Goal: Task Accomplishment & Management: Use online tool/utility

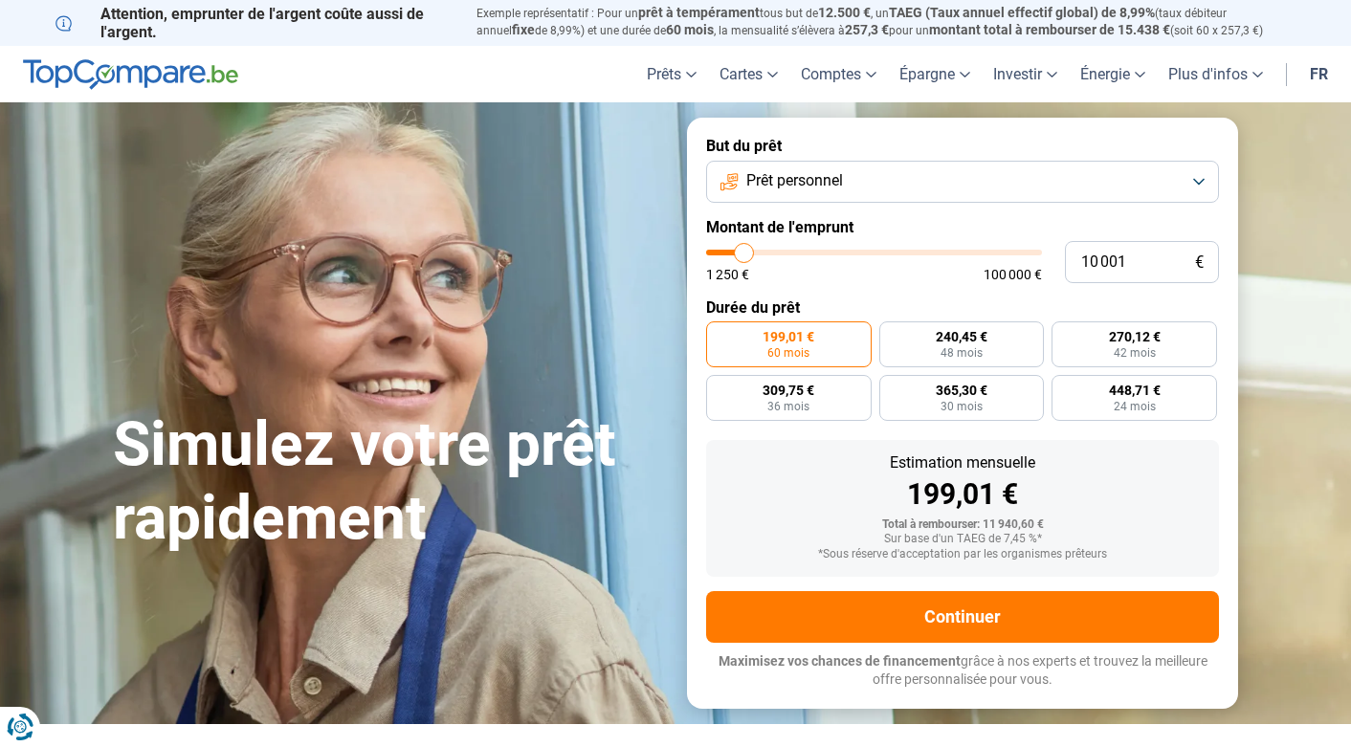
click at [859, 178] on button "Prêt personnel" at bounding box center [962, 182] width 513 height 42
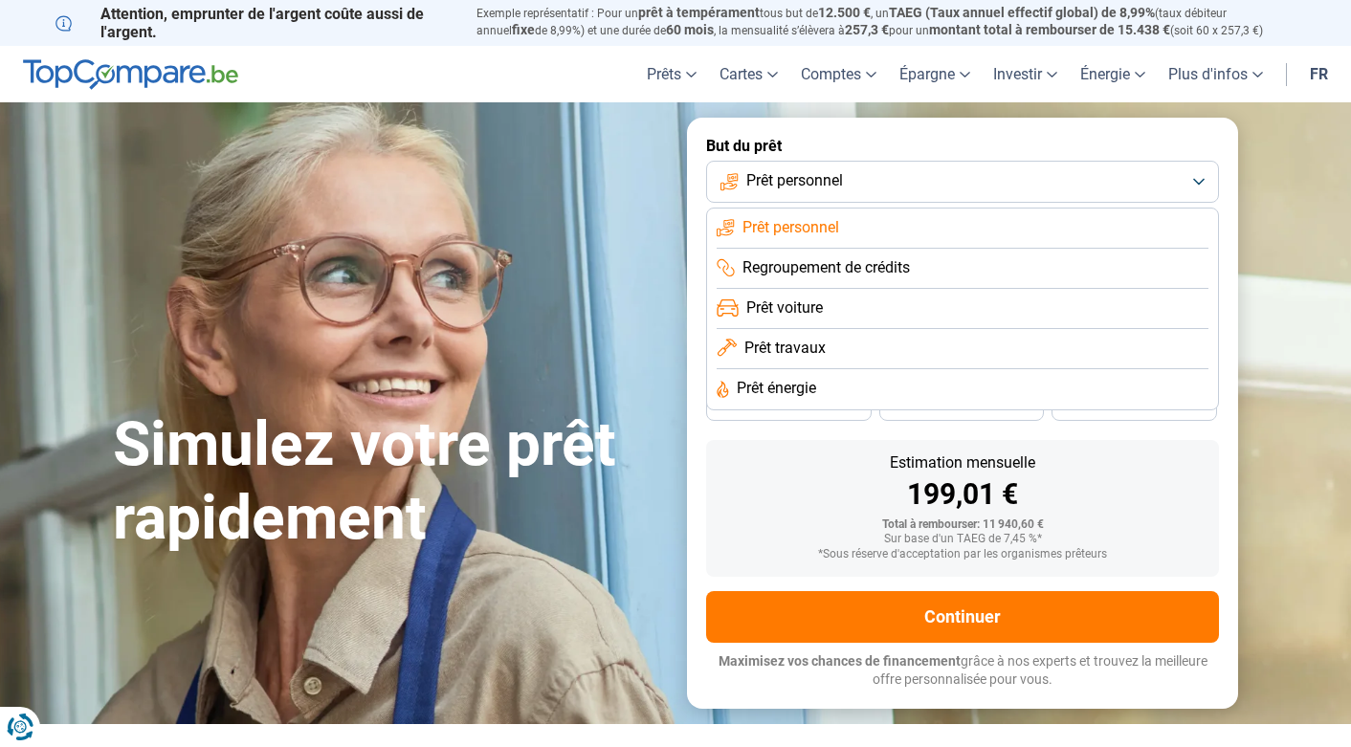
click at [863, 264] on span "Regroupement de crédits" at bounding box center [826, 267] width 167 height 21
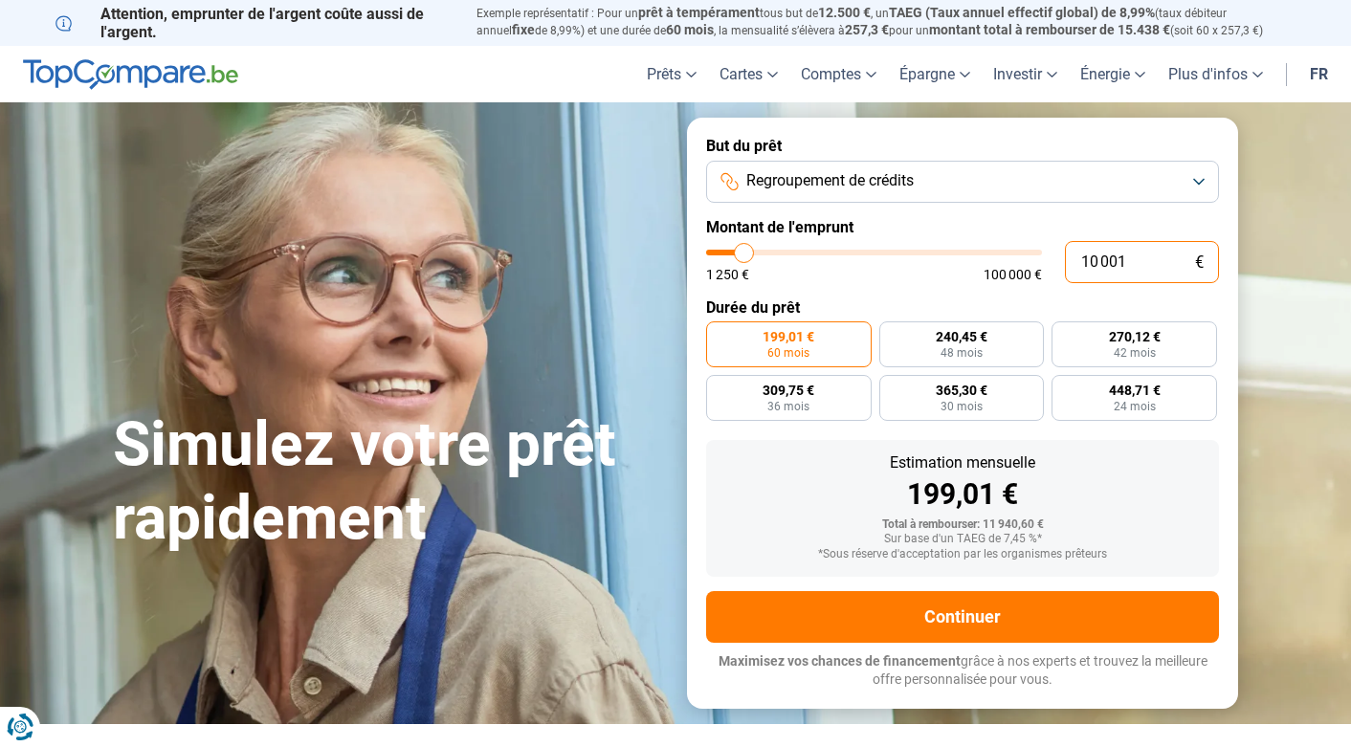
drag, startPoint x: 1132, startPoint y: 262, endPoint x: 1063, endPoint y: 260, distance: 68.9
click at [1063, 260] on div "10 001 € 1 250 € 100 000 €" at bounding box center [962, 262] width 513 height 42
type input "0"
type input "1250"
type input "3"
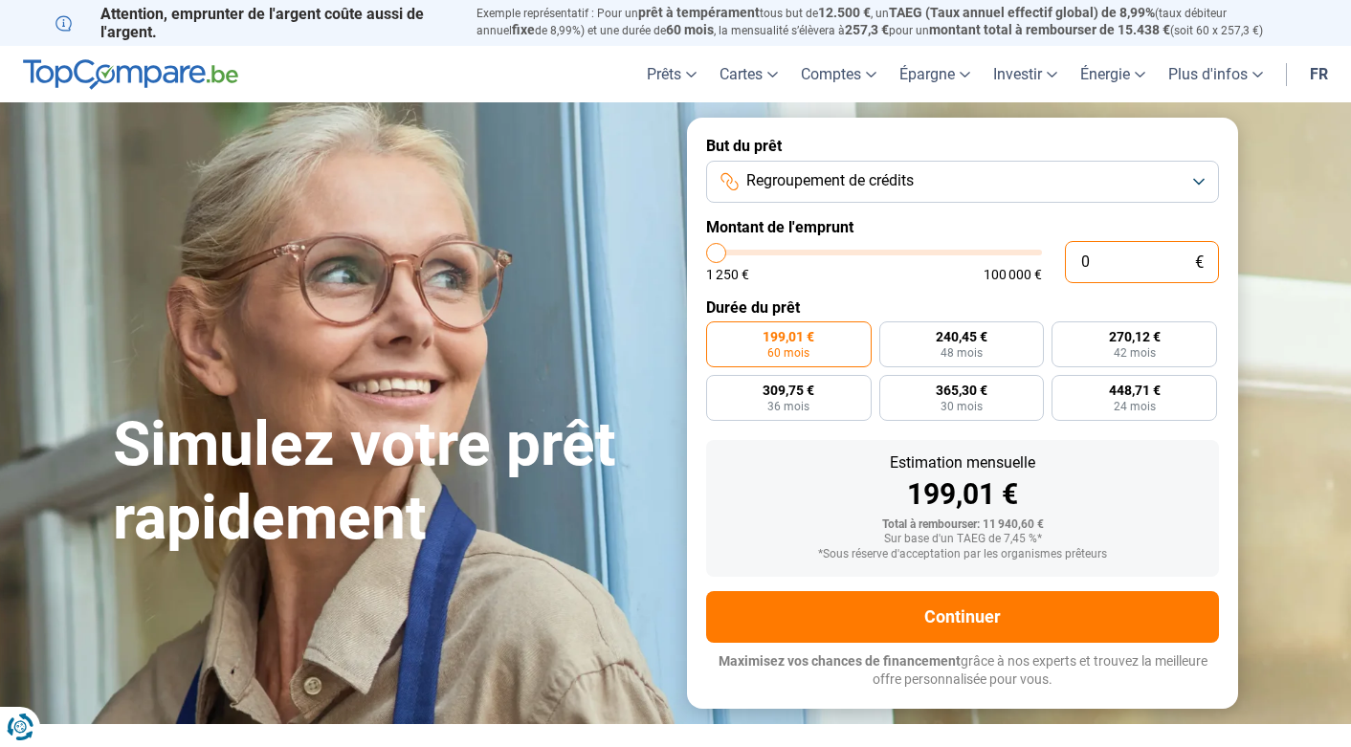
type input "1250"
type input "30"
type input "1250"
type input "300"
type input "1250"
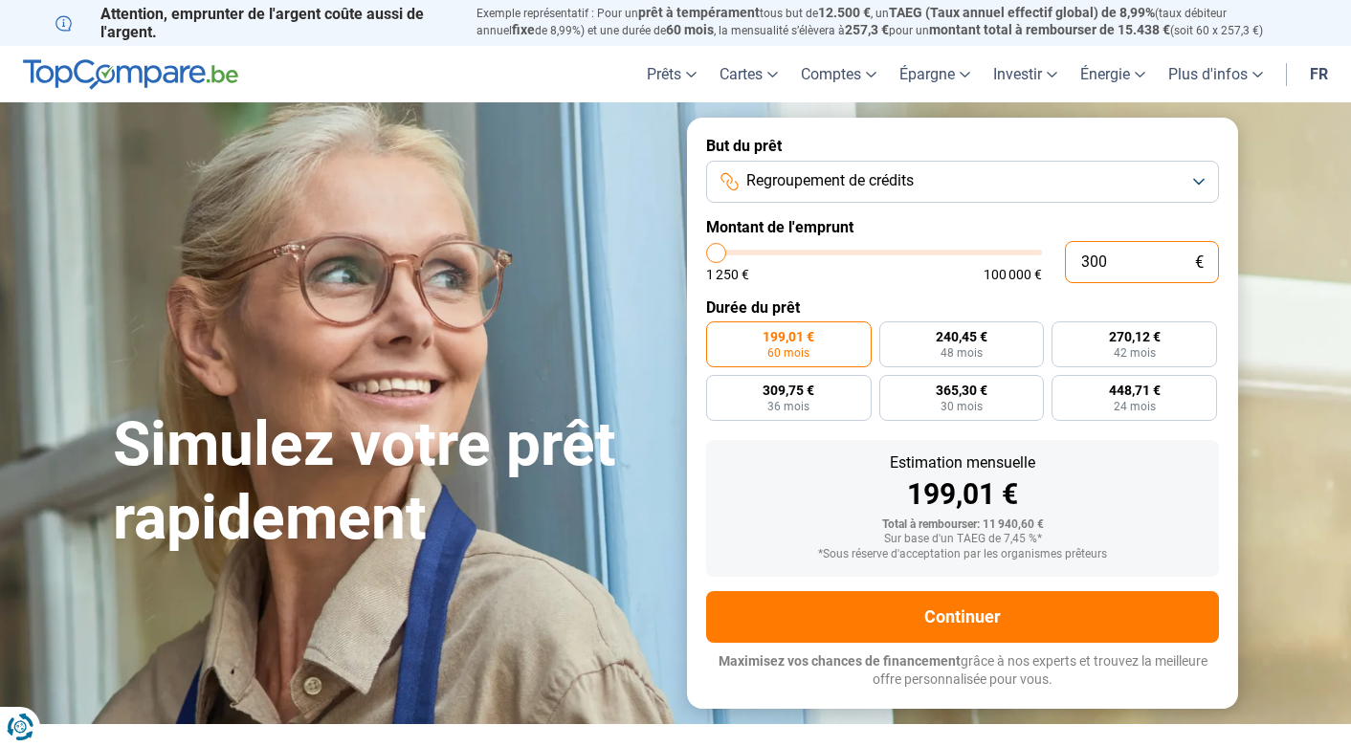
type input "3 000"
type input "3000"
type input "30 000"
type input "30000"
type input "300 000"
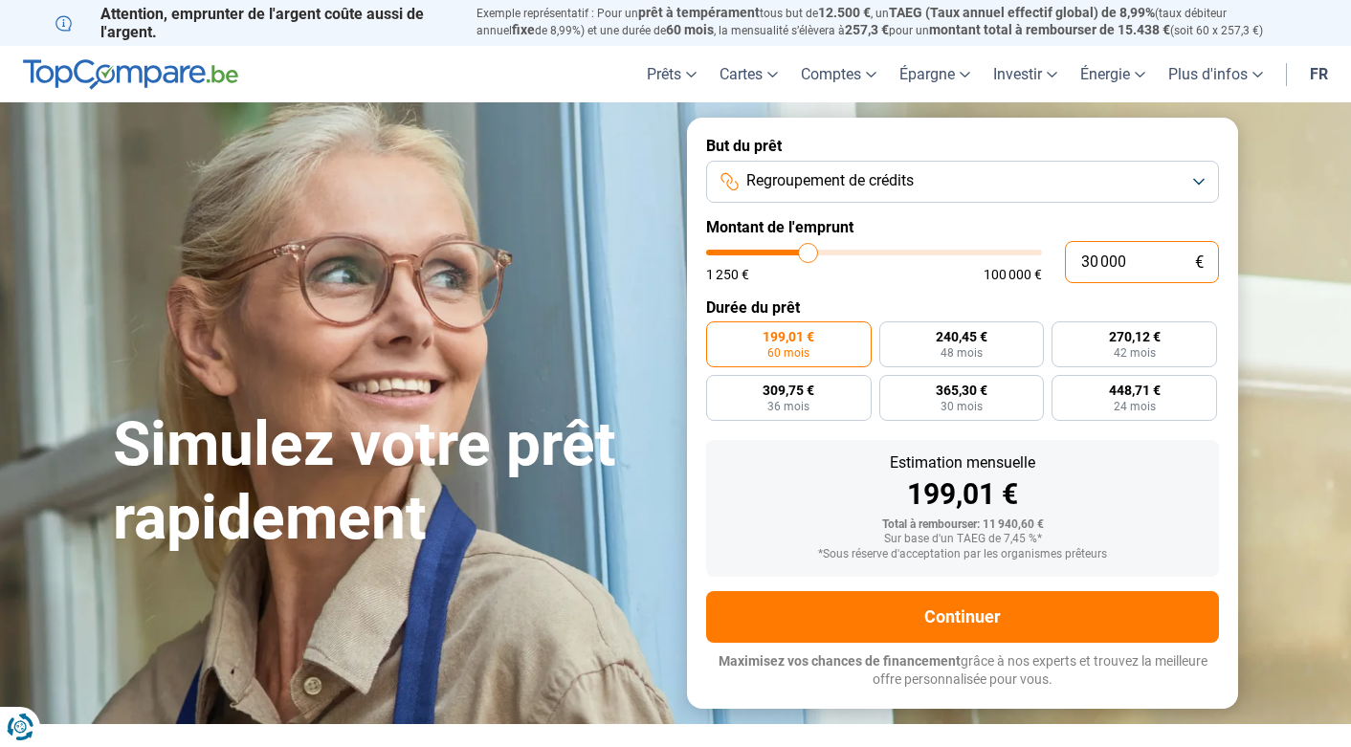
type input "100000"
type input "100 000"
type input "100000"
radio input "false"
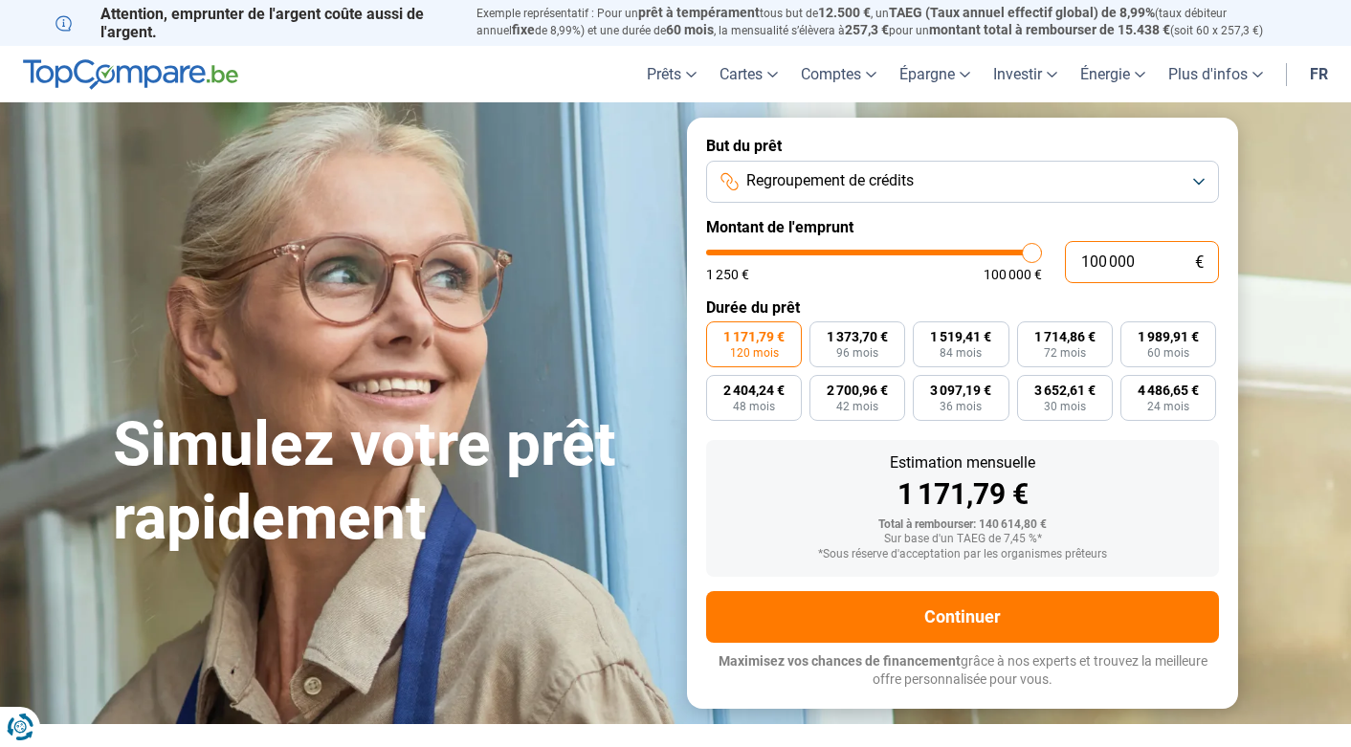
click at [1090, 258] on input "100 000" at bounding box center [1142, 262] width 154 height 42
type input "0"
type input "1250"
type input "3"
type input "1250"
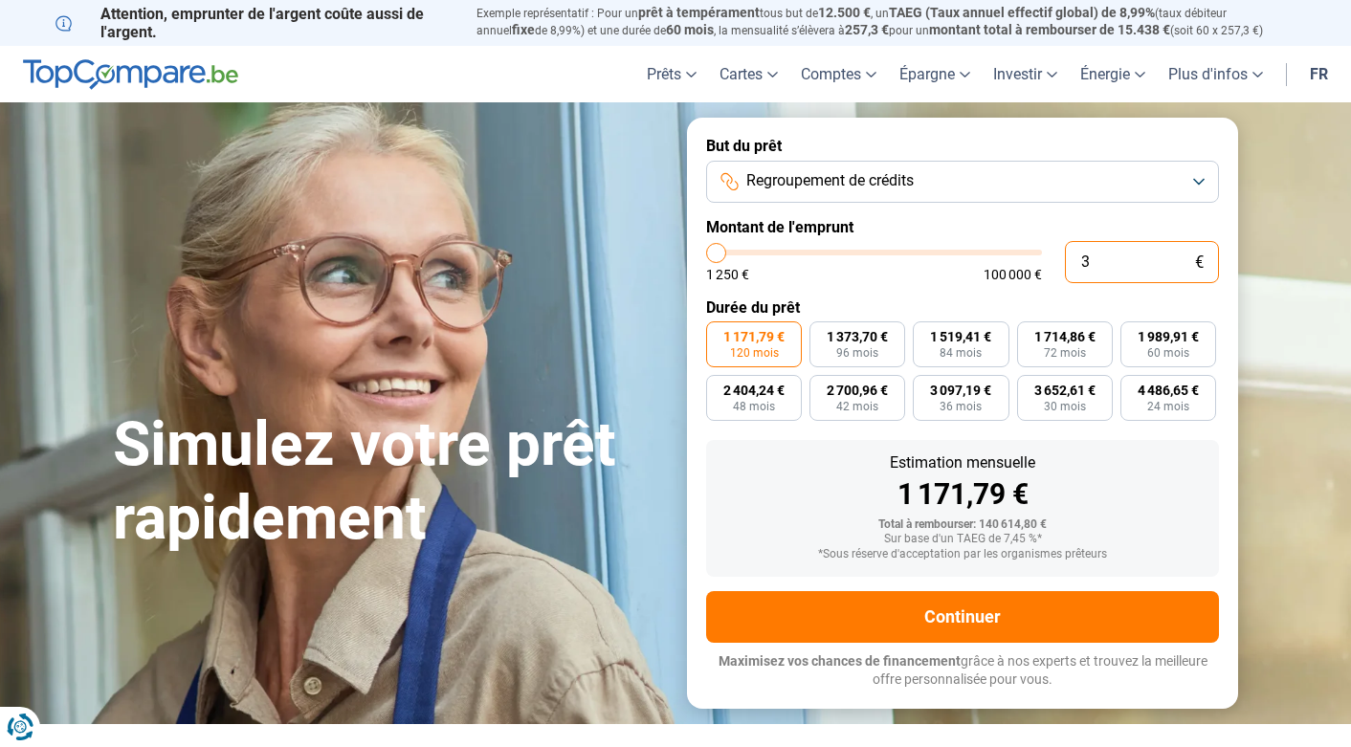
type input "1 250"
type input "1250"
radio input "true"
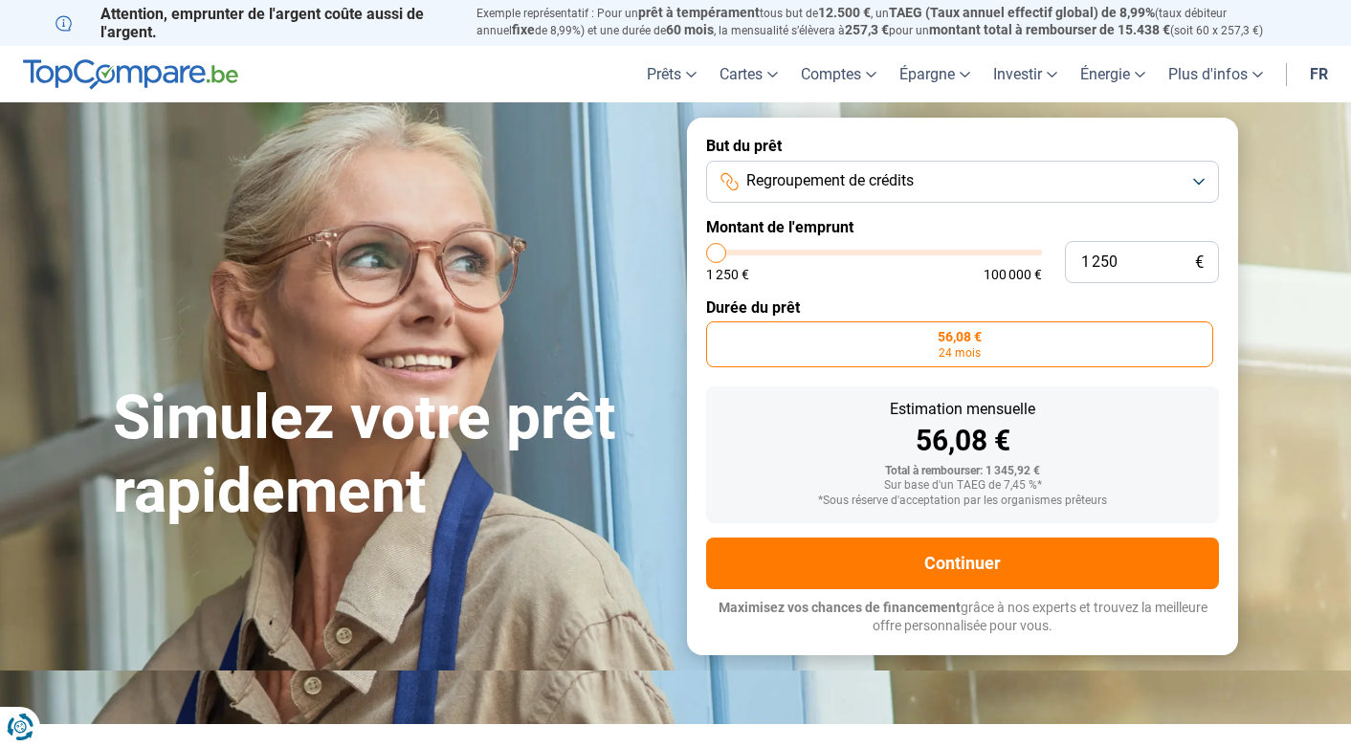
click at [1198, 175] on button "Regroupement de crédits" at bounding box center [962, 182] width 513 height 42
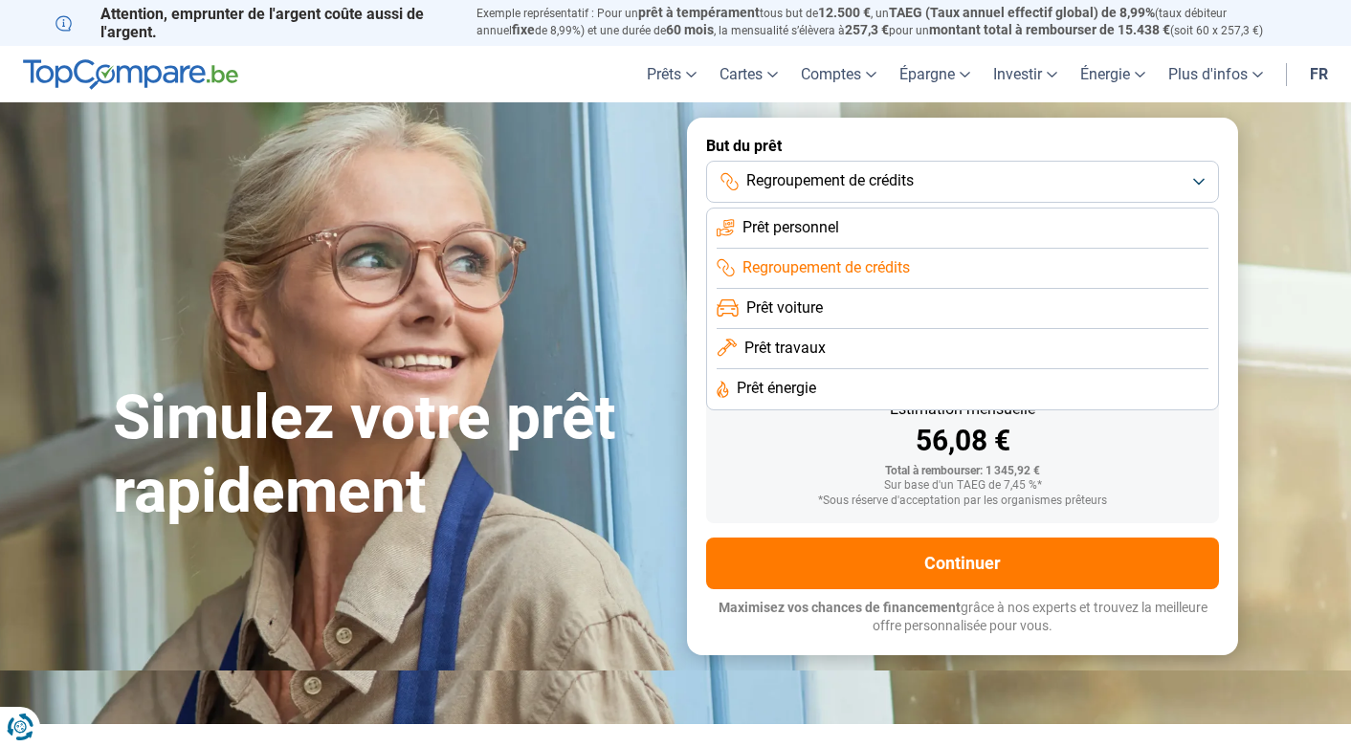
click at [1013, 340] on li "Prêt travaux" at bounding box center [963, 349] width 492 height 40
